Goal: Information Seeking & Learning: Learn about a topic

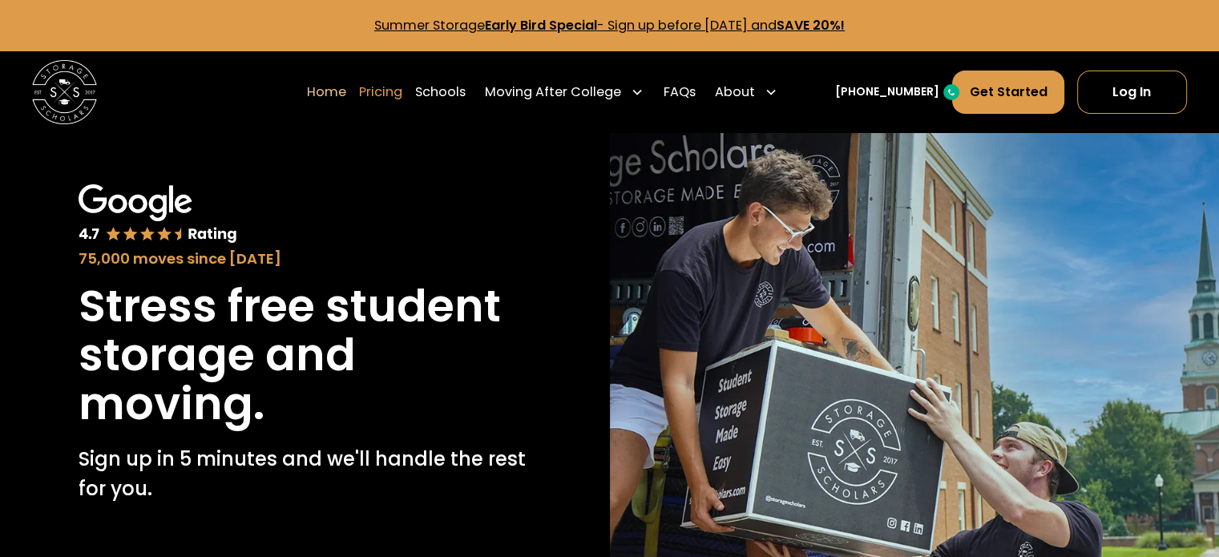
click at [402, 96] on link "Pricing" at bounding box center [380, 92] width 43 height 45
click at [288, 99] on link "Pricing" at bounding box center [270, 92] width 43 height 45
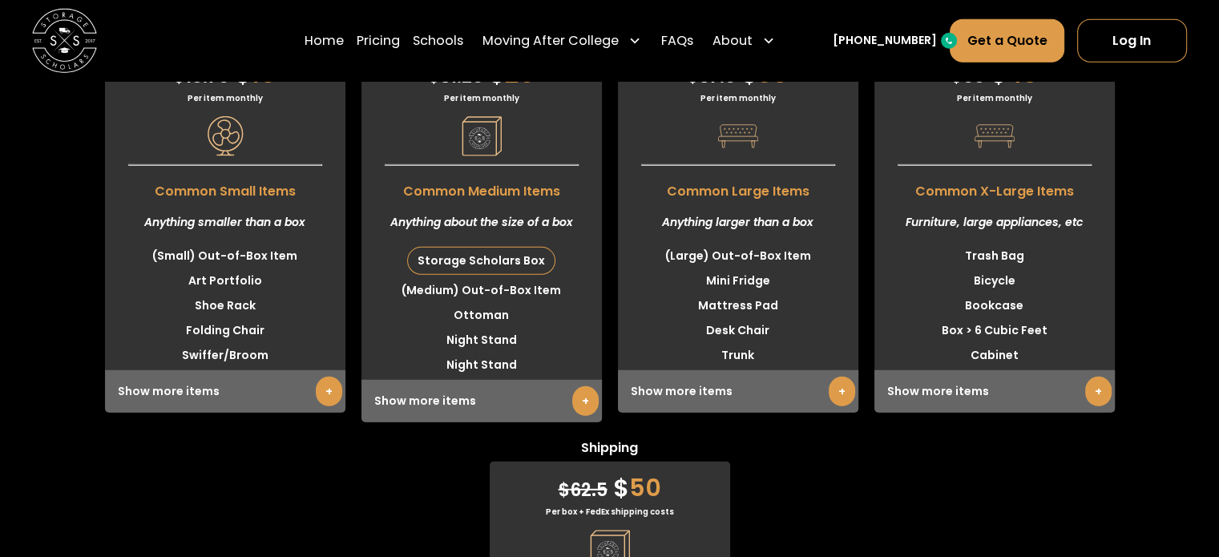
click at [75, 304] on div "Small $ 18.75 $ 15 Per item monthly Common Small Items Anything smaller than a …" at bounding box center [609, 424] width 1219 height 799
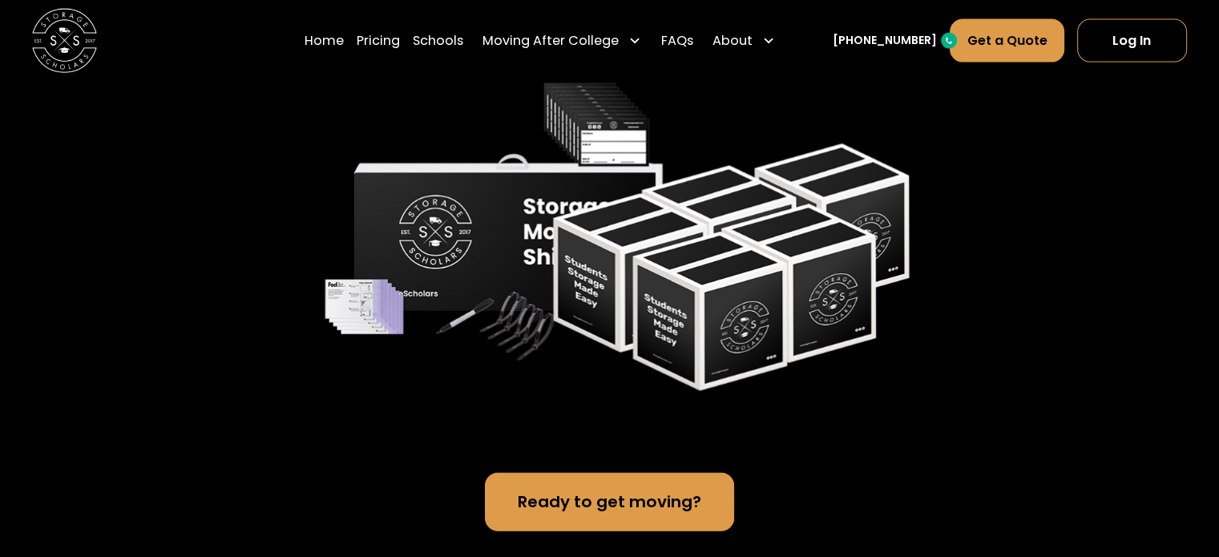
scroll to position [3445, 0]
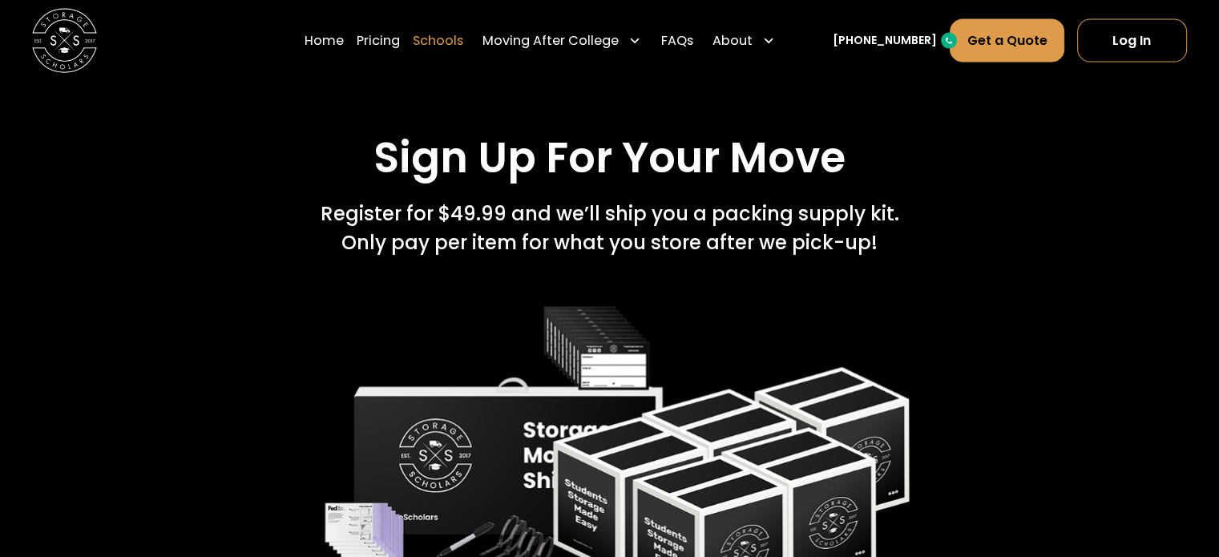
click at [443, 35] on link "Schools" at bounding box center [438, 40] width 51 height 45
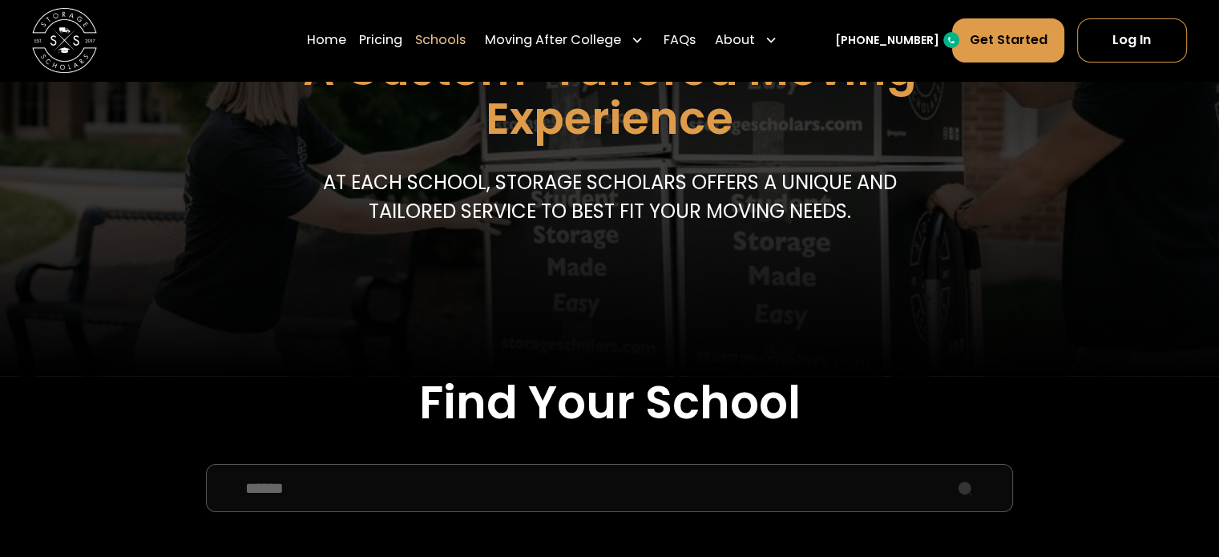
scroll to position [481, 0]
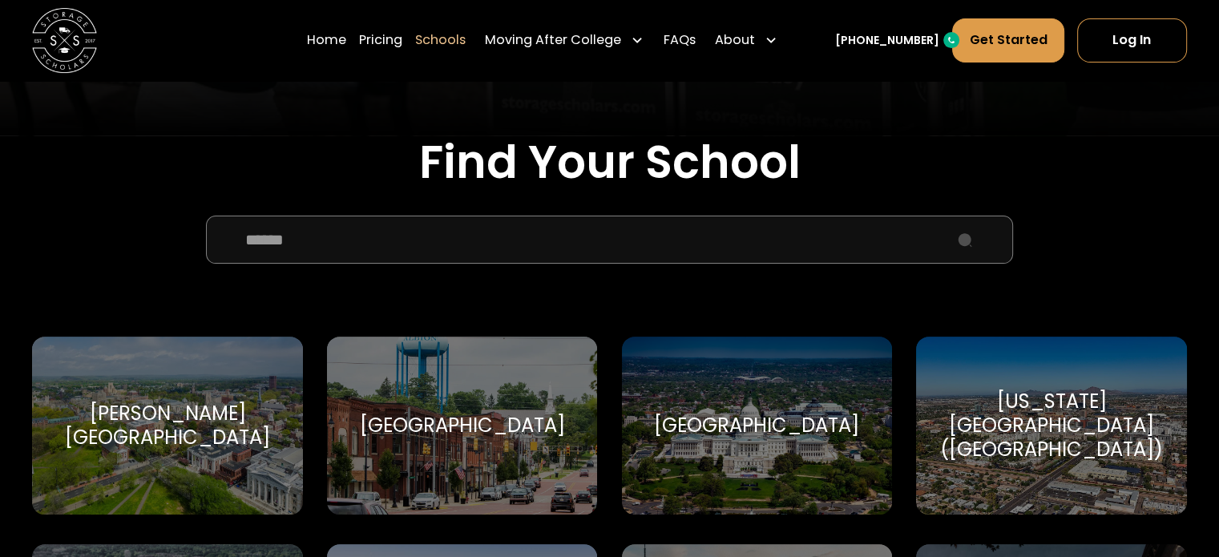
click at [500, 264] on input "School Select Form" at bounding box center [609, 240] width 807 height 48
type input "*"
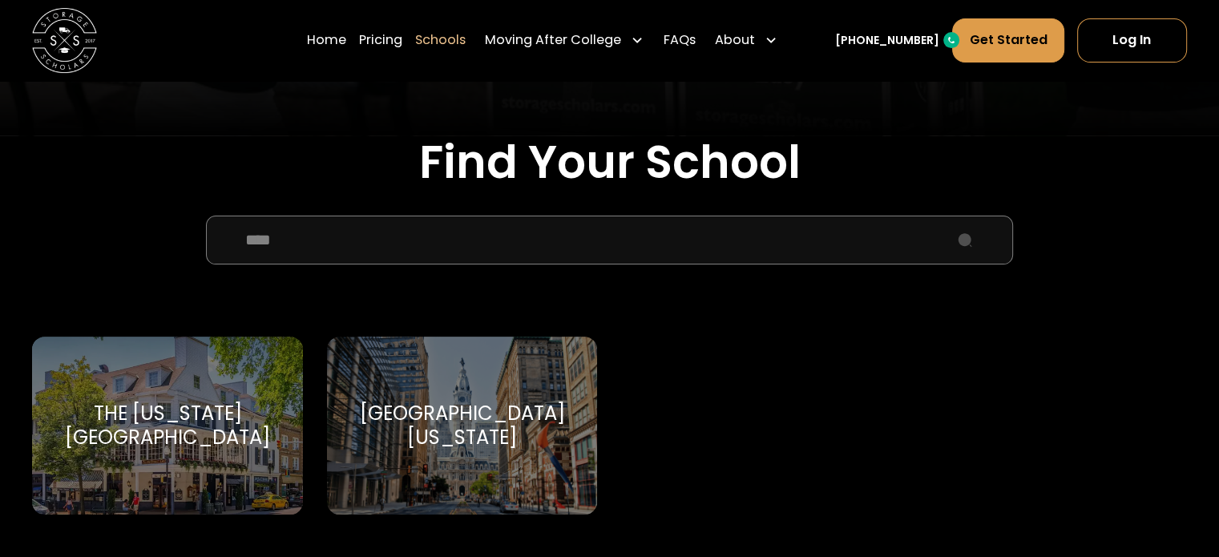
type input "****"
click at [486, 462] on div "University of Pennsylvania University of Pennsylvania" at bounding box center [462, 426] width 270 height 178
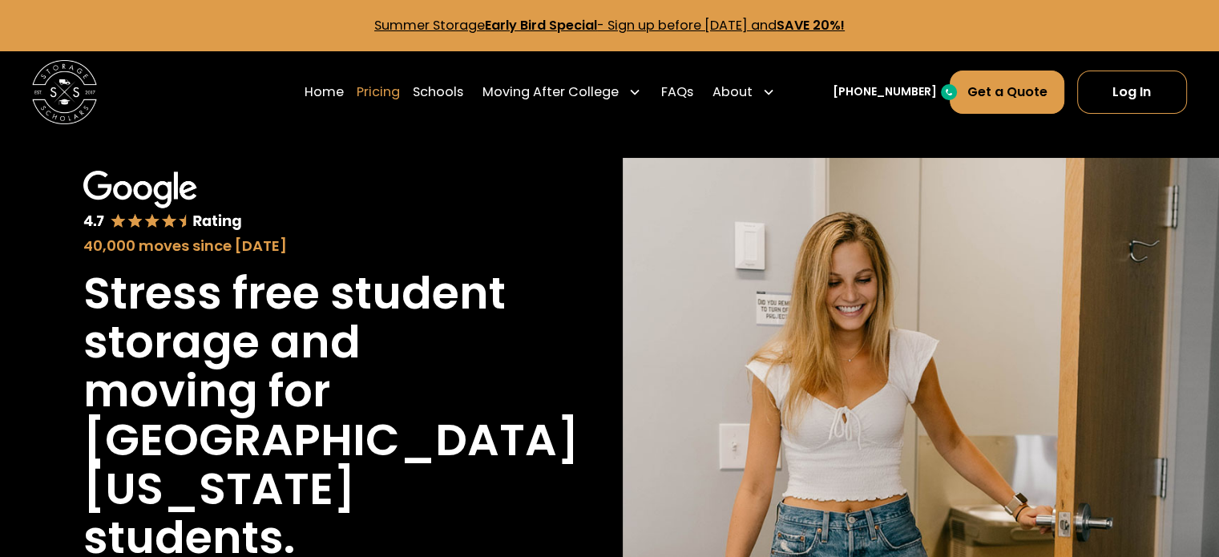
click at [400, 80] on link "Pricing" at bounding box center [378, 92] width 43 height 45
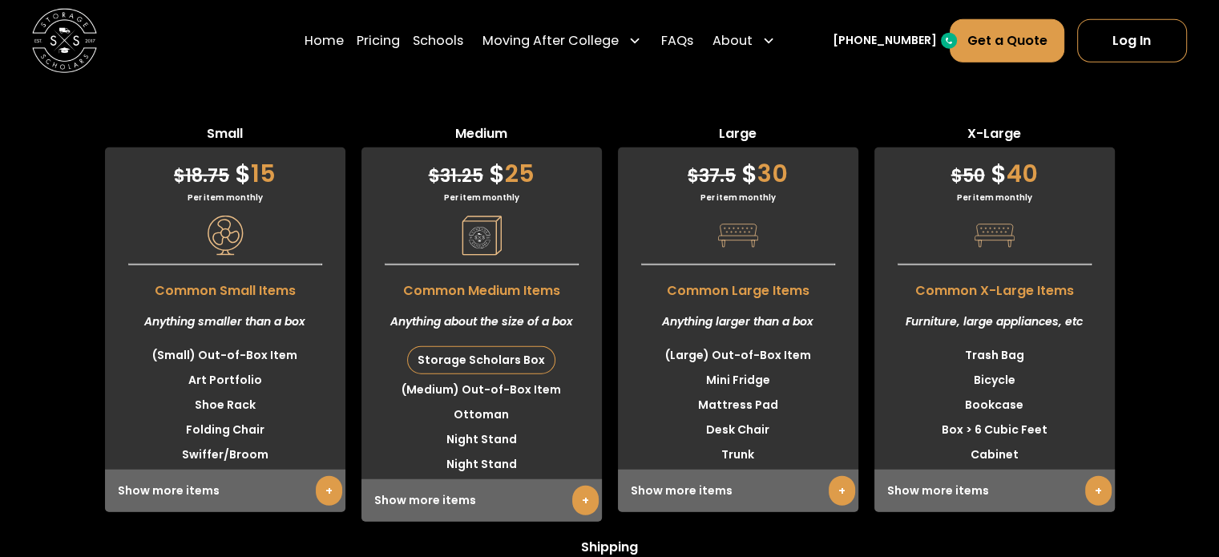
scroll to position [3995, 0]
